Goal: Use online tool/utility

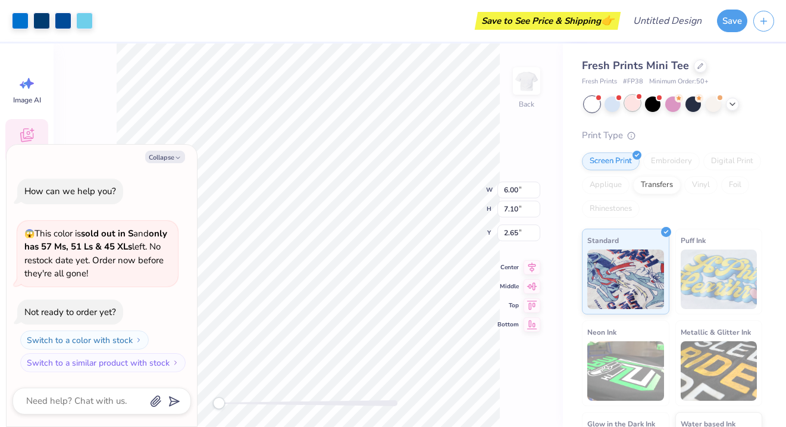
click at [631, 105] on div at bounding box center [632, 102] width 15 height 15
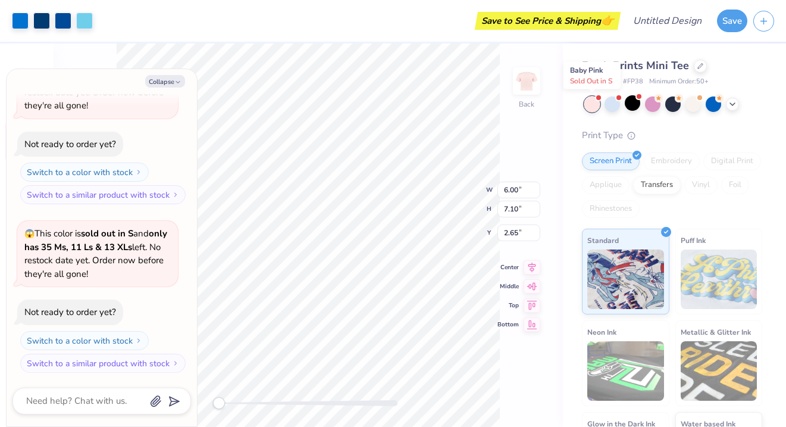
click at [588, 108] on div at bounding box center [591, 103] width 15 height 15
click at [692, 105] on div at bounding box center [692, 102] width 15 height 15
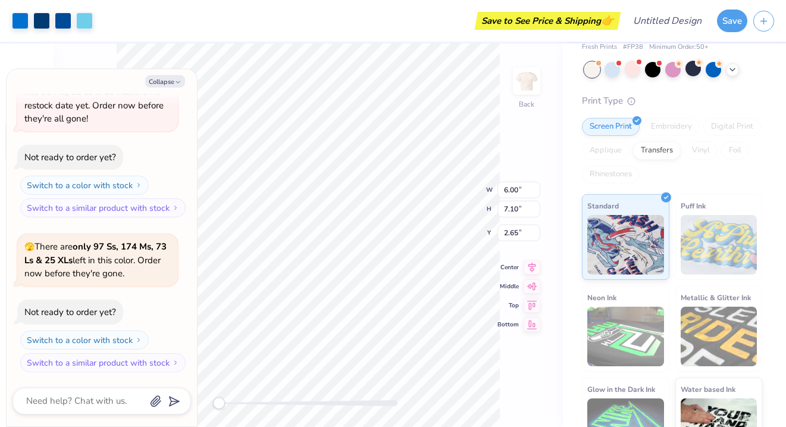
scroll to position [0, 0]
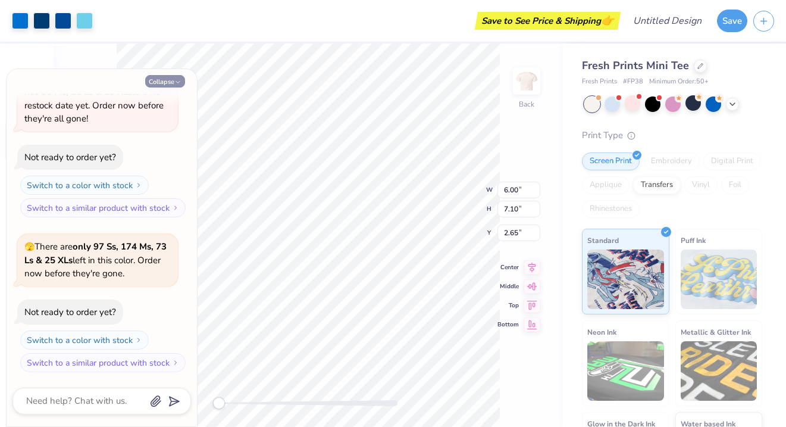
click at [161, 81] on button "Collapse" at bounding box center [165, 81] width 40 height 12
type textarea "x"
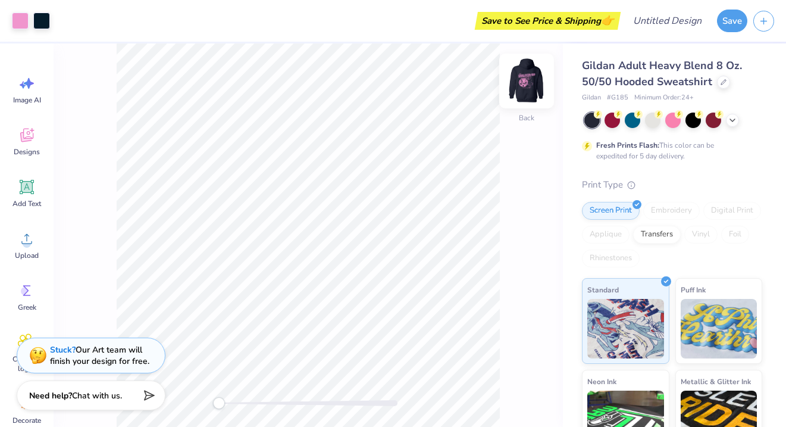
click at [532, 85] on img at bounding box center [527, 81] width 48 height 48
